Goal: Task Accomplishment & Management: Manage account settings

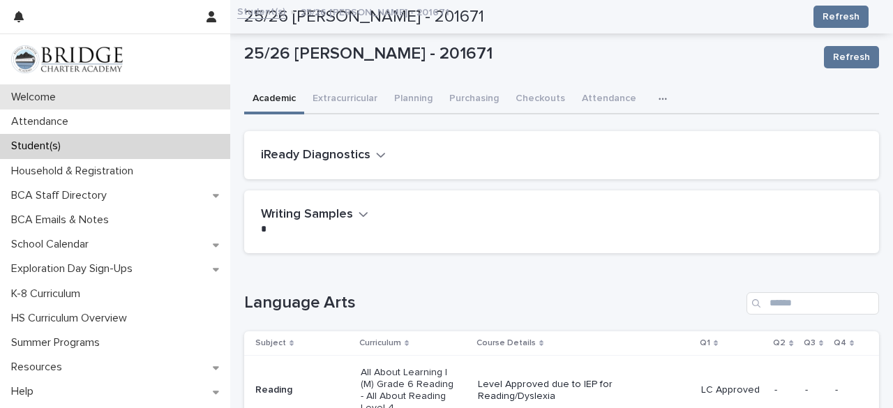
scroll to position [1509, 0]
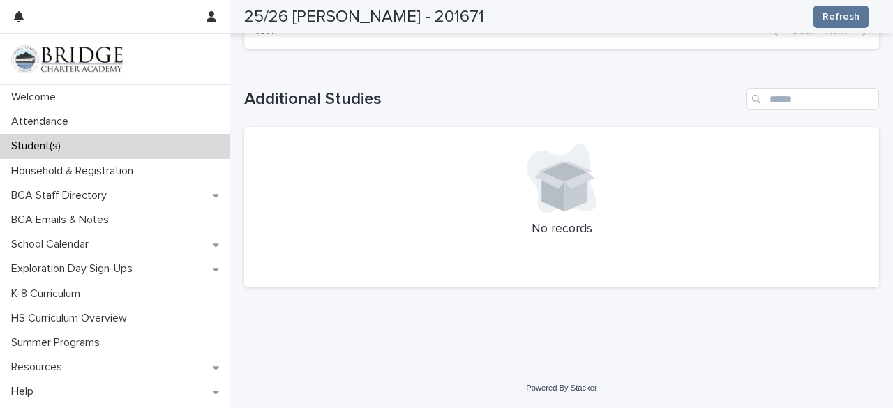
click at [50, 149] on p "Student(s)" at bounding box center [39, 146] width 66 height 13
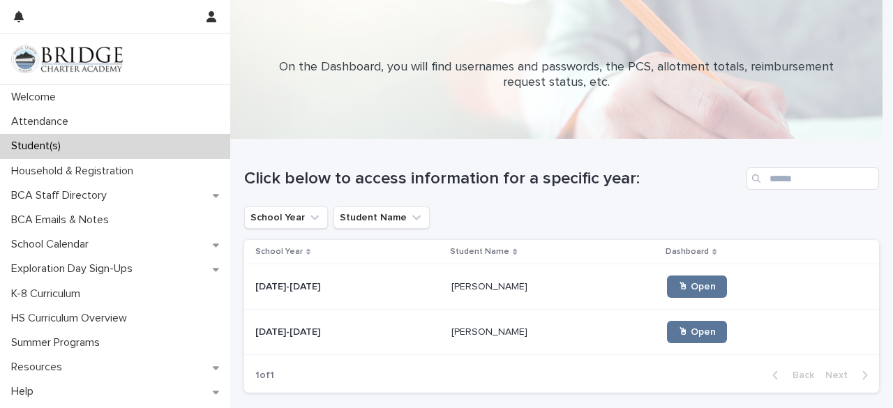
click at [484, 334] on p "[PERSON_NAME]" at bounding box center [490, 331] width 79 height 15
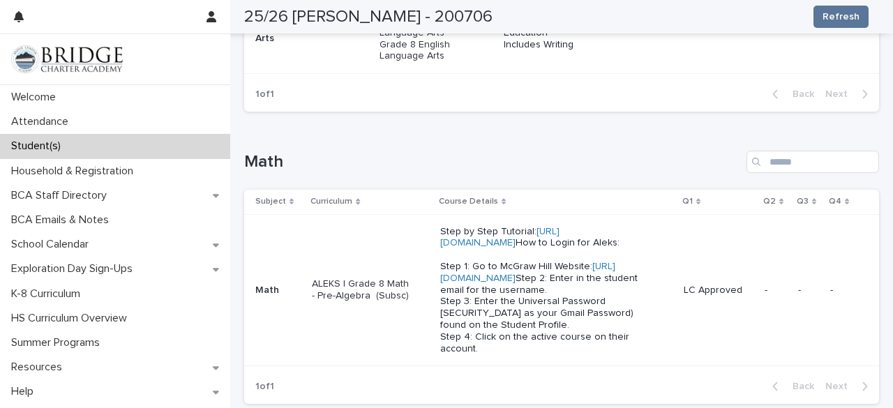
scroll to position [364, 0]
click at [370, 296] on p "ALEKS | Grade 8 Math - Pre-Algebra (Subsc)" at bounding box center [362, 290] width 100 height 24
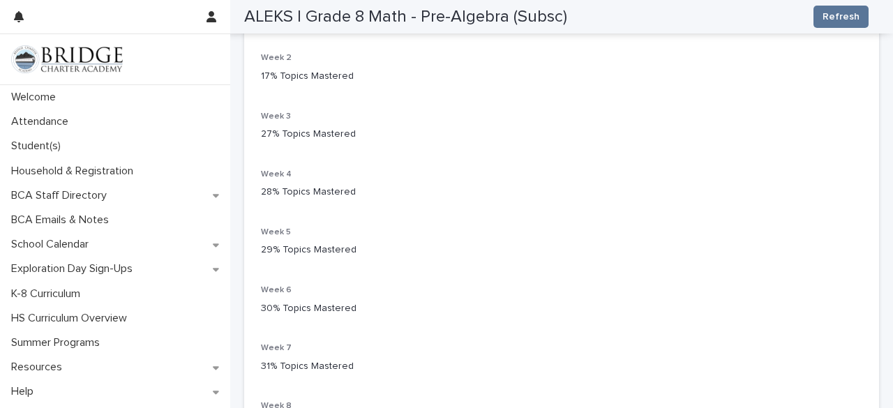
scroll to position [303, 0]
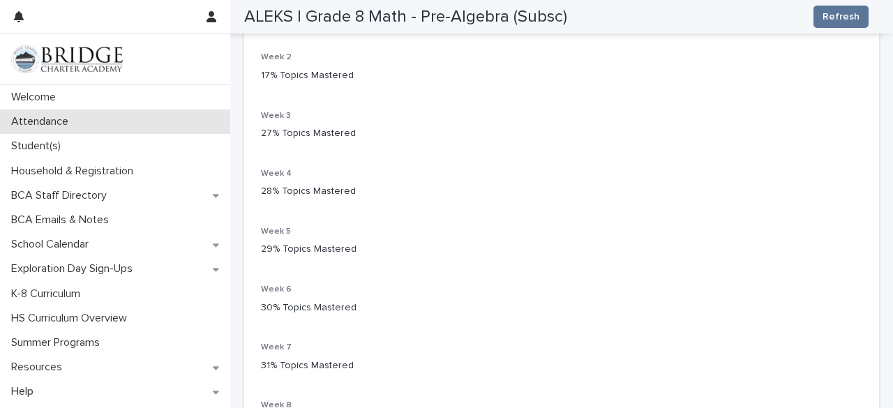
click at [75, 119] on p "Attendance" at bounding box center [43, 121] width 74 height 13
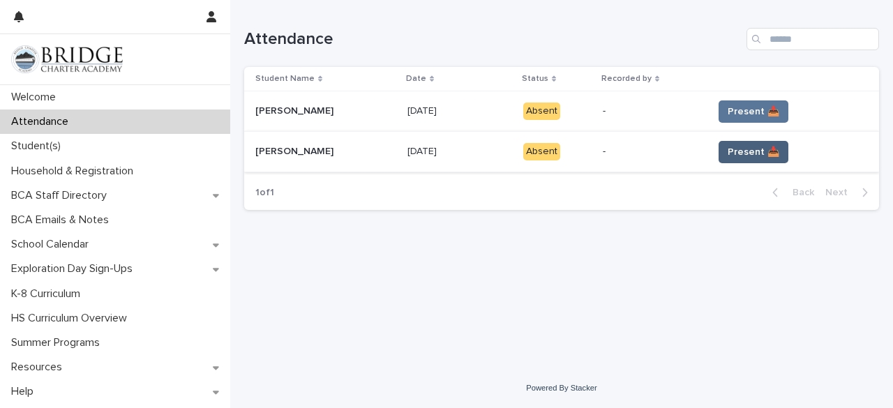
click at [741, 147] on span "Present 📥" at bounding box center [754, 152] width 52 height 14
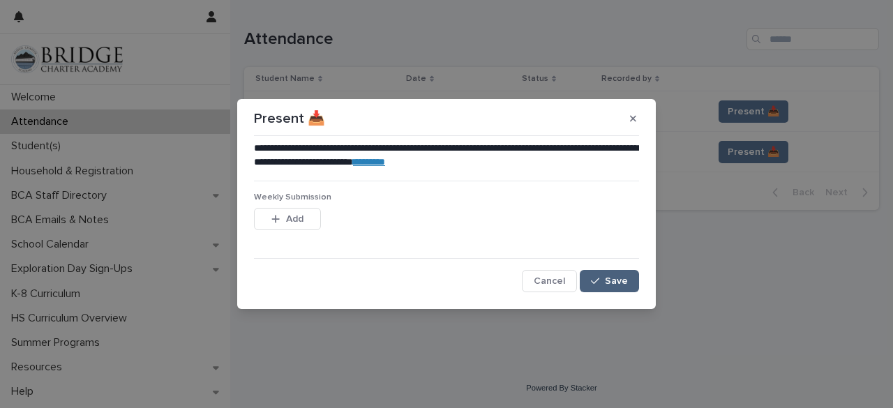
click at [599, 283] on icon "button" at bounding box center [595, 281] width 8 height 10
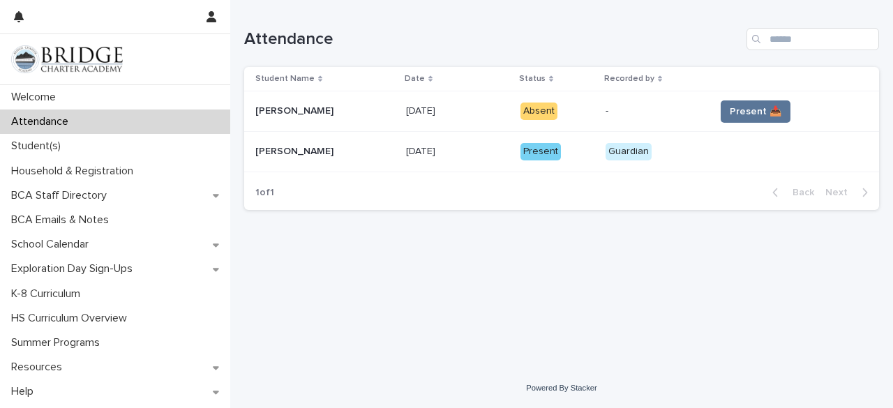
click at [752, 110] on span "Present 📥" at bounding box center [756, 112] width 52 height 14
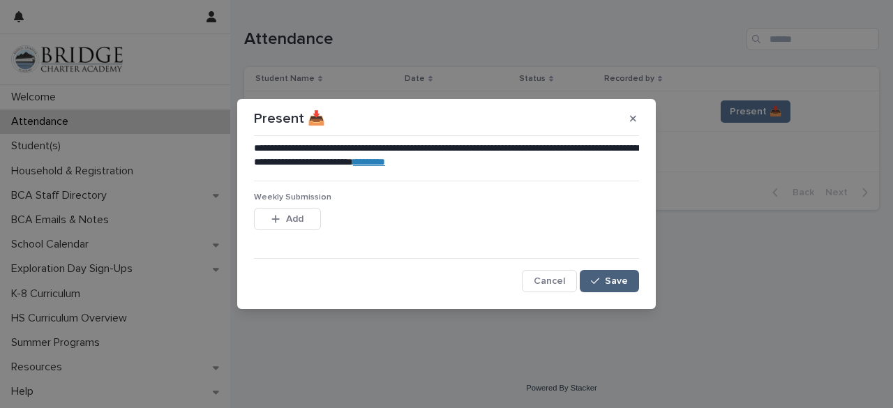
click at [617, 285] on span "Save" at bounding box center [616, 281] width 23 height 10
